Goal: Book appointment/travel/reservation

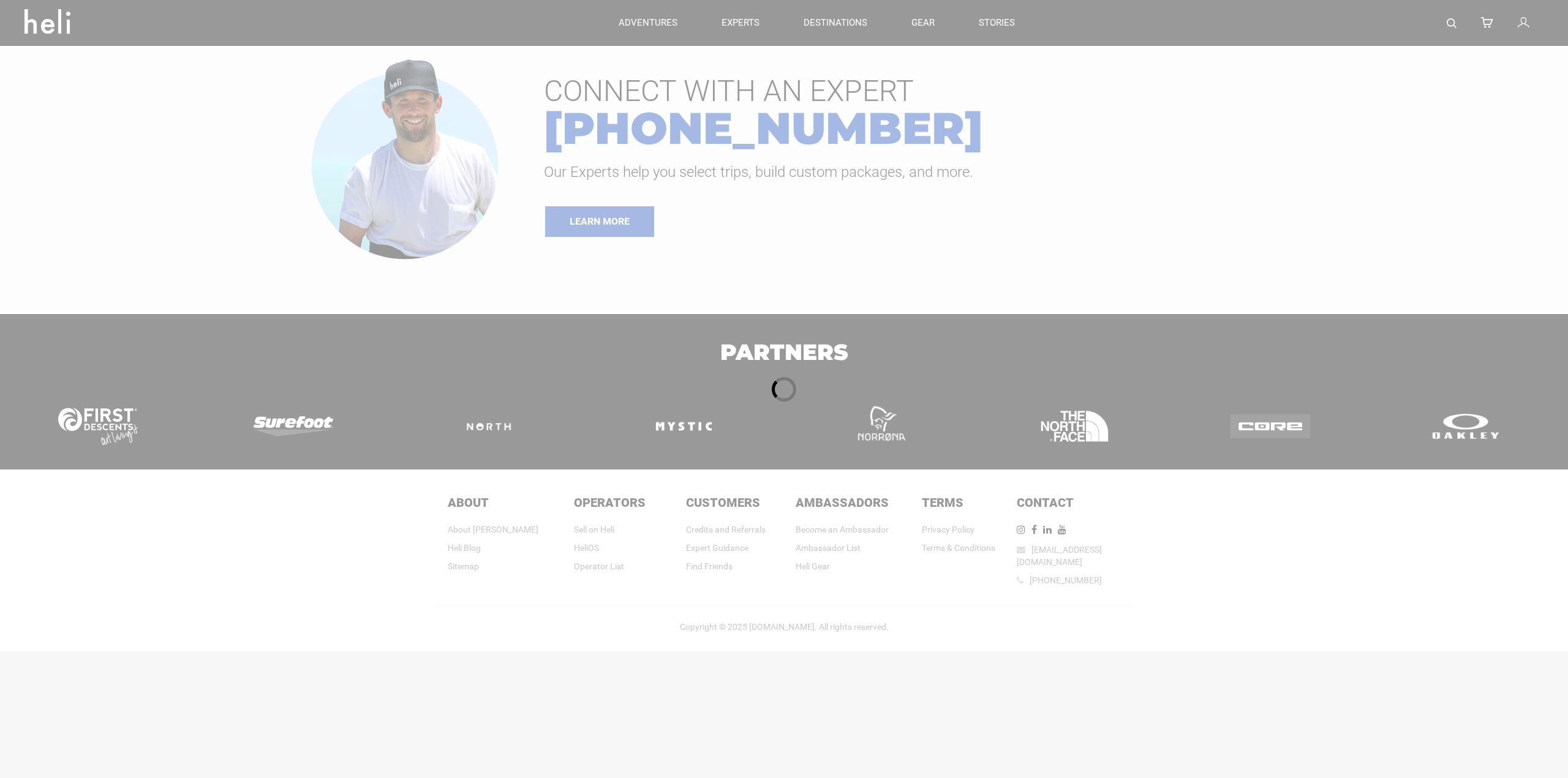
type input "Cat Skiing"
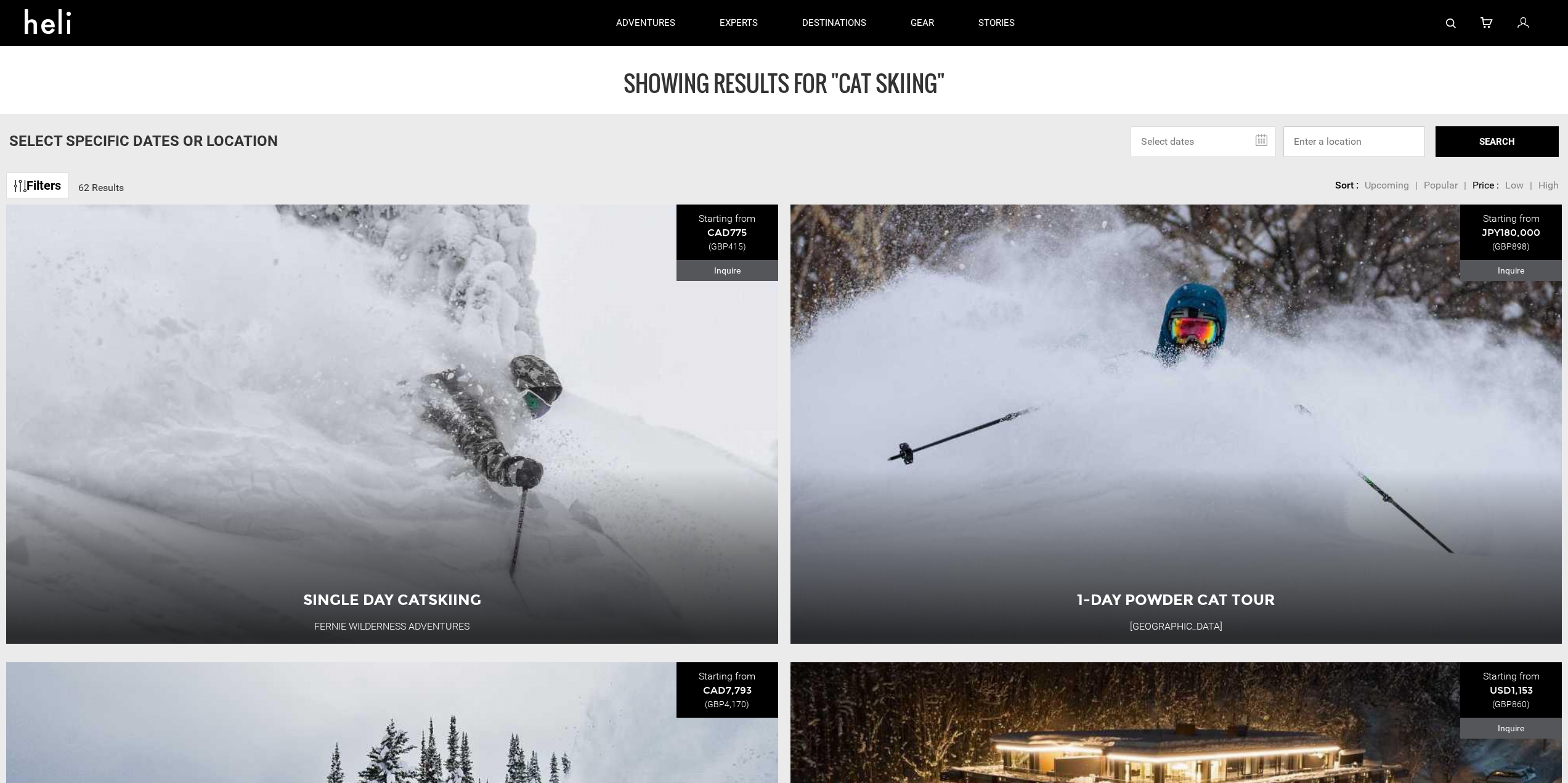
click at [1365, 127] on input at bounding box center [1354, 141] width 142 height 31
type input "[GEOGRAPHIC_DATA]"
click at [1525, 127] on button "SEARCH" at bounding box center [1497, 141] width 124 height 31
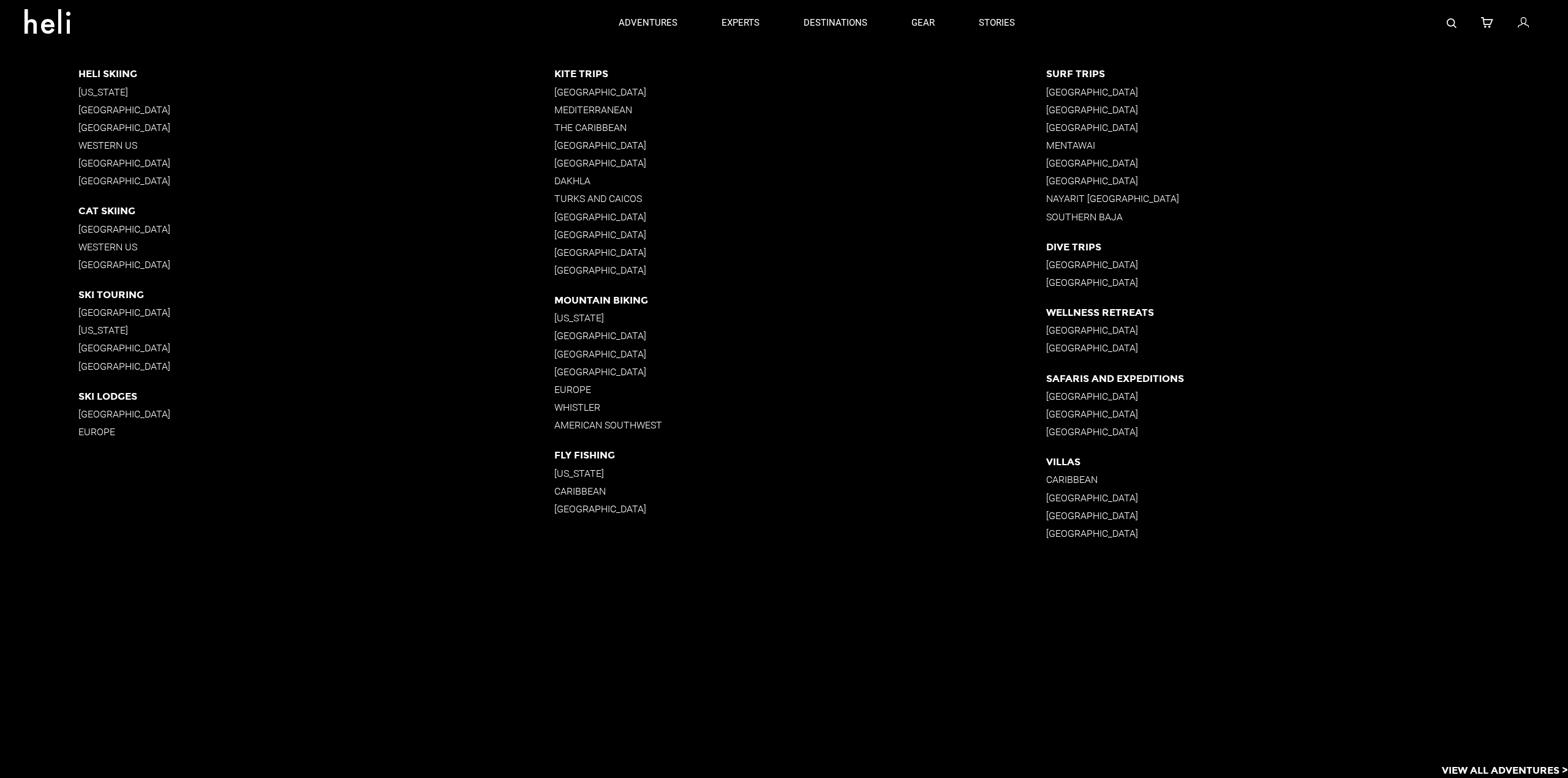
click at [119, 228] on p "[GEOGRAPHIC_DATA]" at bounding box center [316, 229] width 476 height 12
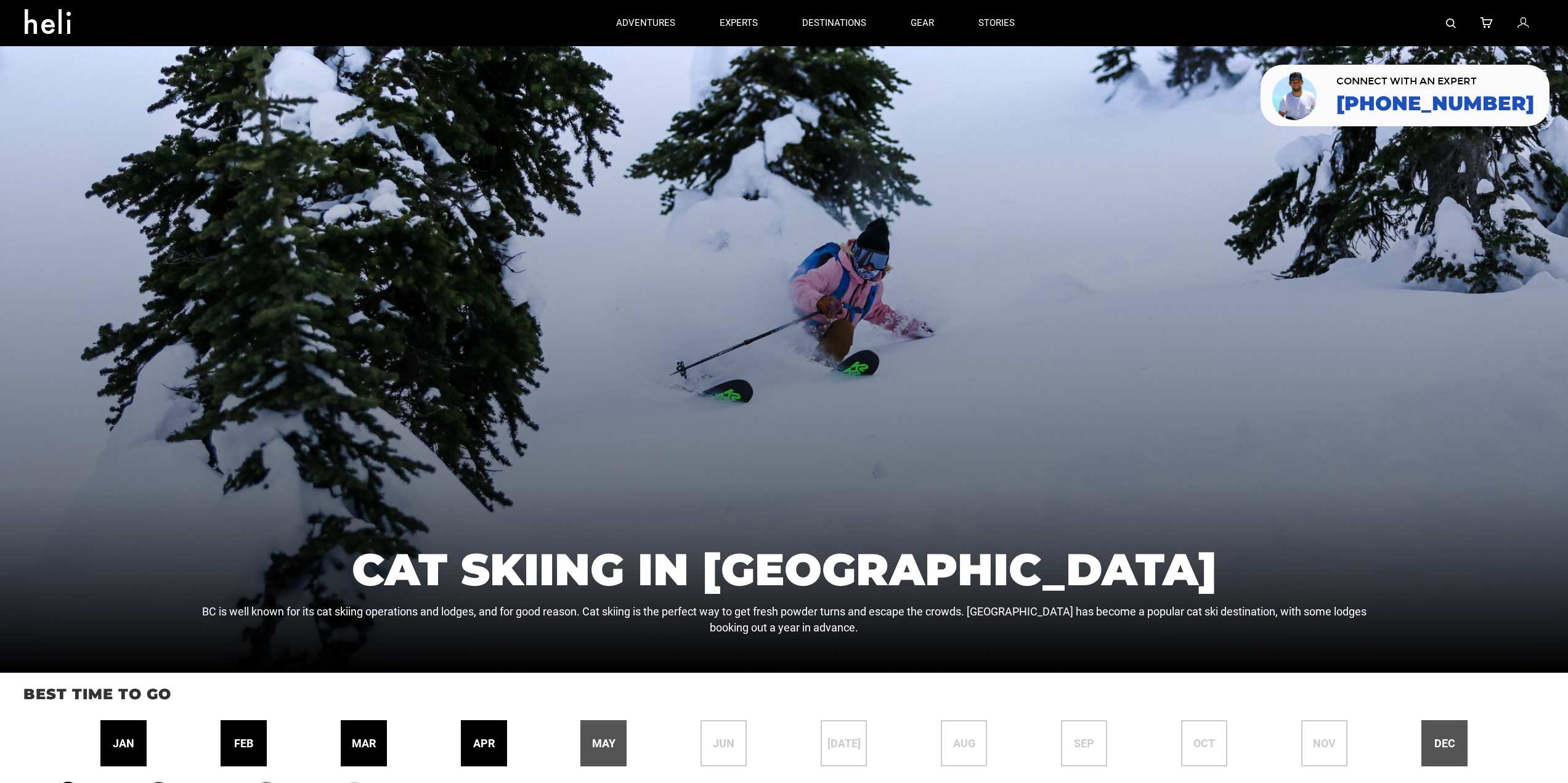
type input "Cat Skiing"
